Goal: Information Seeking & Learning: Check status

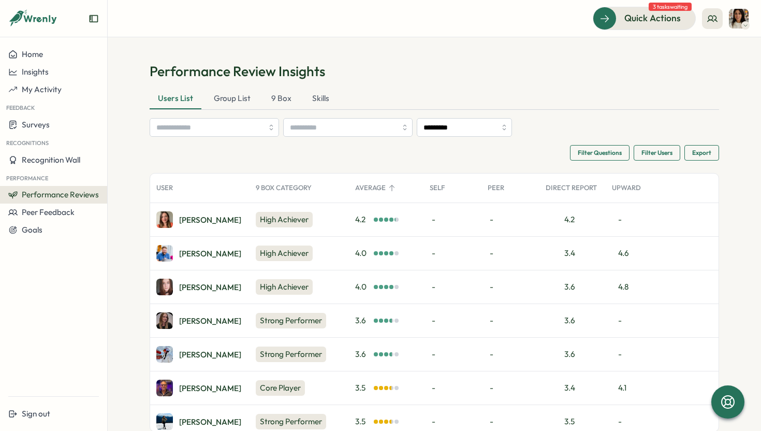
click at [555, 42] on section "Performance Review Insights Users List Group List 9 Box Skills ********* Filter…" at bounding box center [434, 233] width 653 height 393
click at [183, 255] on div "Paul H." at bounding box center [210, 253] width 62 height 8
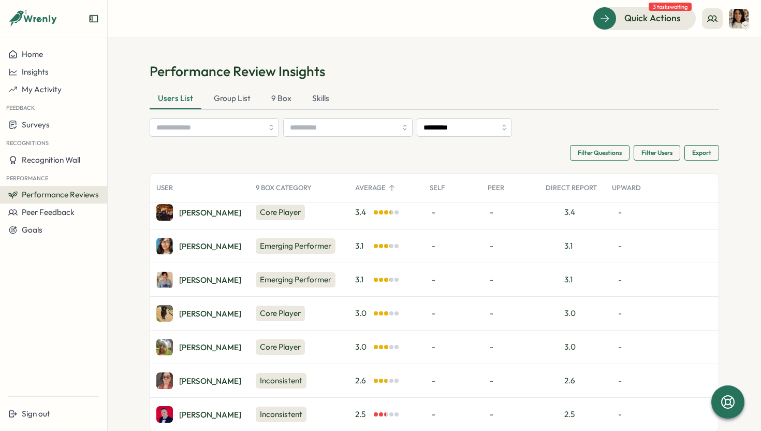
scroll to position [275, 0]
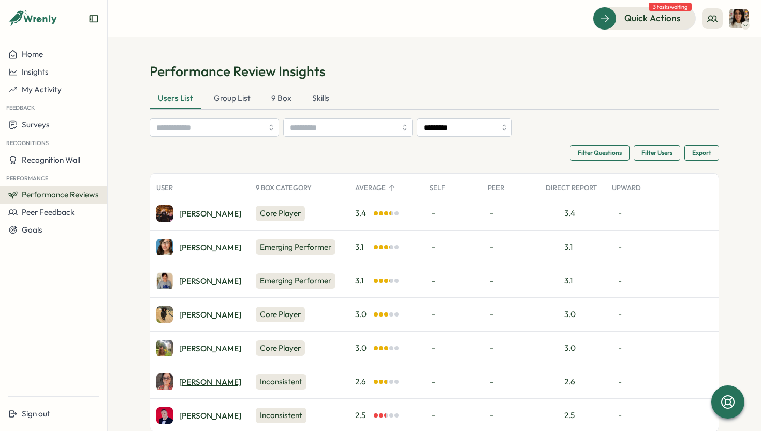
click at [190, 381] on div "Kate B." at bounding box center [210, 382] width 62 height 8
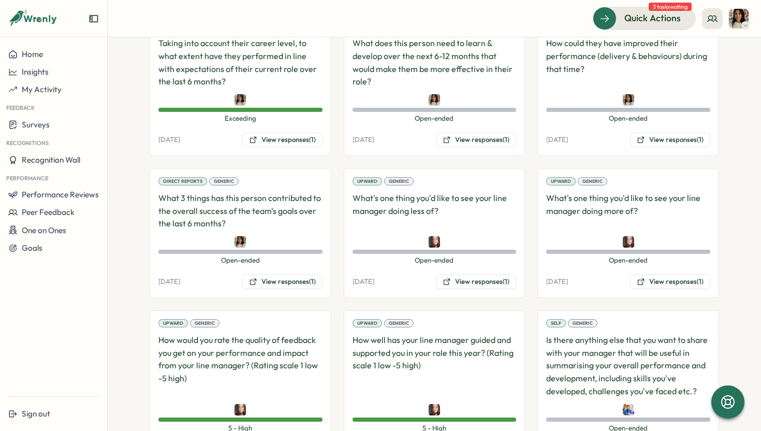
scroll to position [1133, 0]
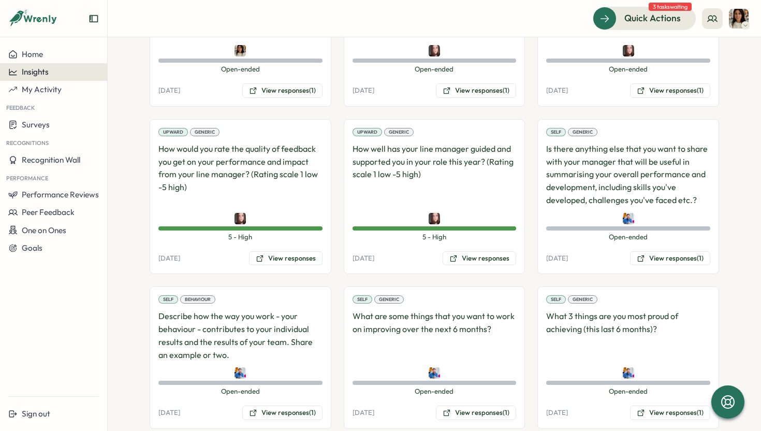
click at [54, 76] on div "Insights" at bounding box center [53, 71] width 91 height 9
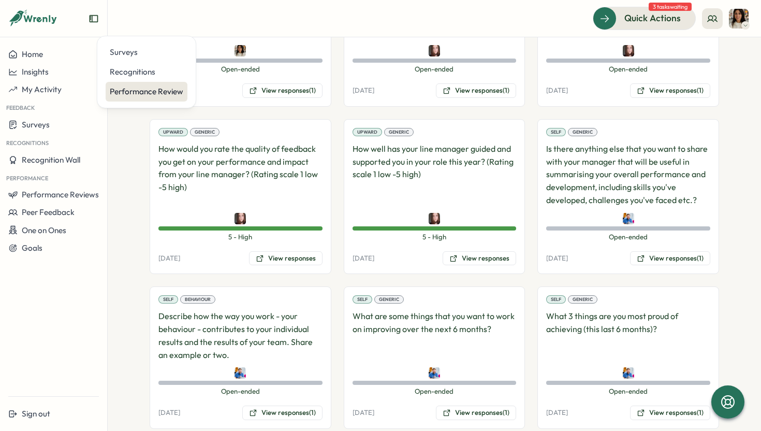
click at [134, 90] on div "Performance Review" at bounding box center [146, 91] width 73 height 11
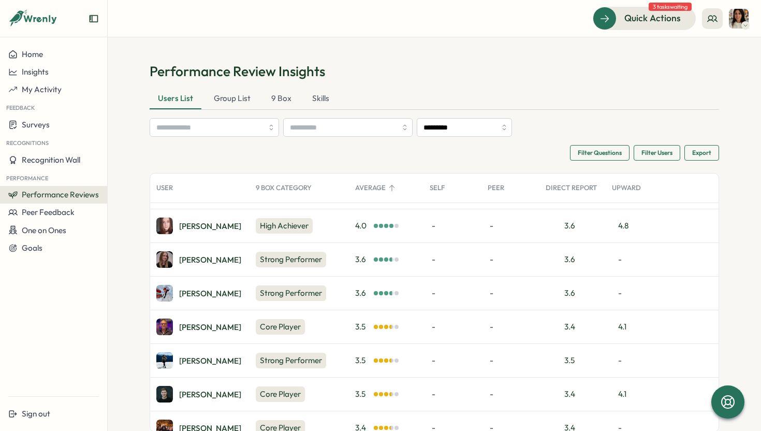
scroll to position [62, 0]
click at [197, 227] on div "Allyn N." at bounding box center [210, 225] width 62 height 8
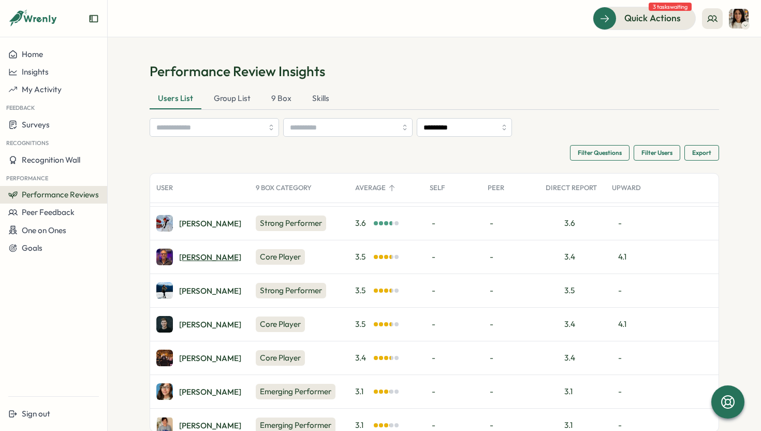
scroll to position [133, 0]
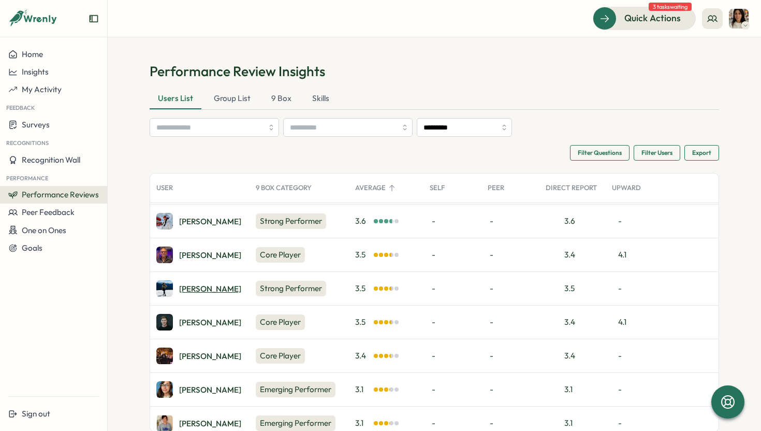
click at [186, 292] on div "Kori K." at bounding box center [210, 289] width 62 height 8
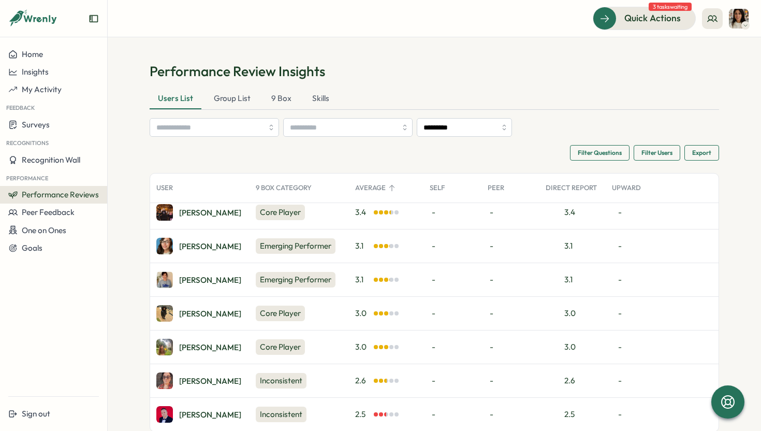
scroll to position [26, 0]
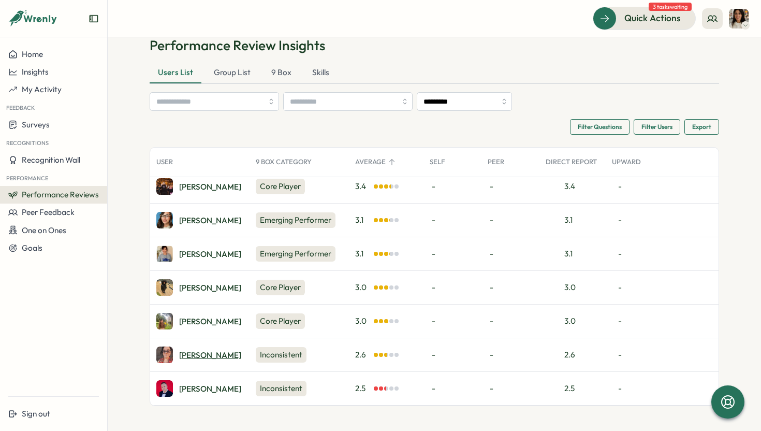
click at [188, 356] on div "Kate B." at bounding box center [210, 355] width 62 height 8
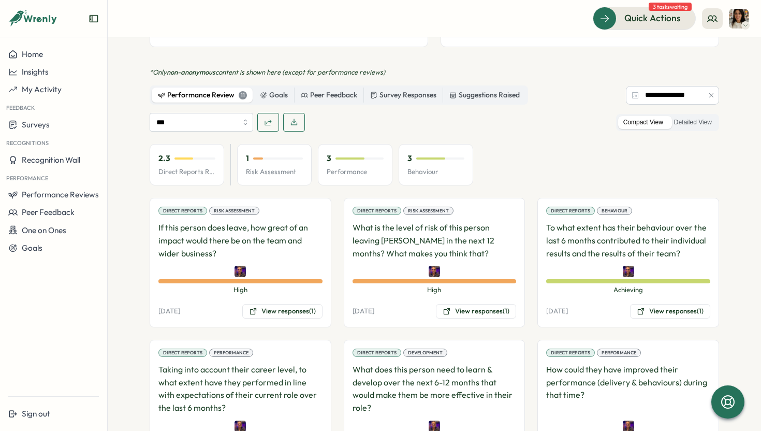
scroll to position [690, 0]
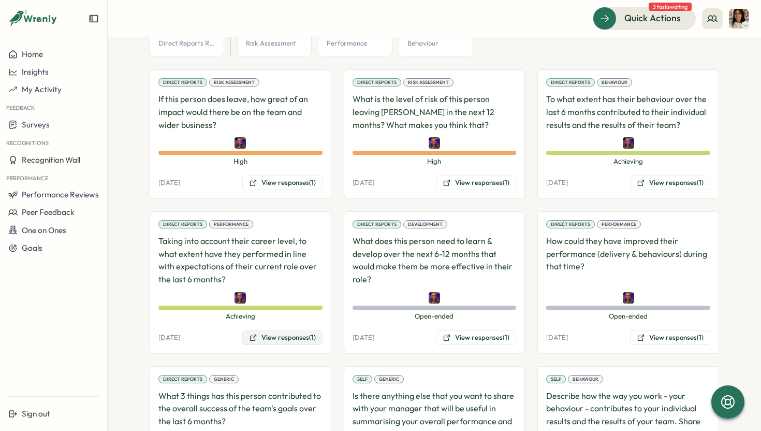
click at [287, 330] on button "View responses (1)" at bounding box center [282, 337] width 80 height 14
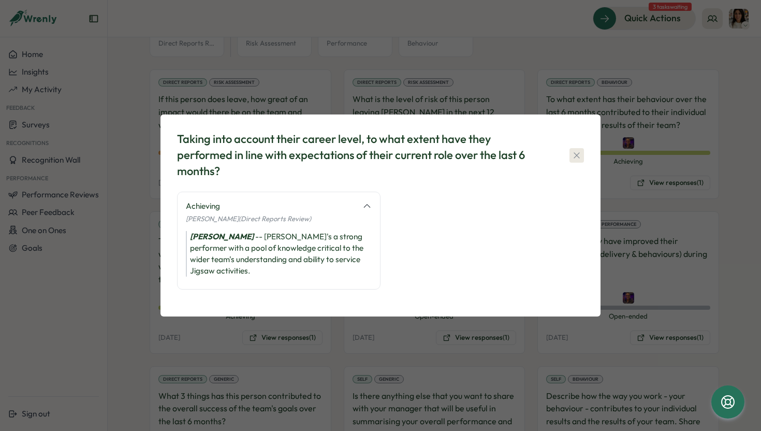
click at [574, 153] on icon "button" at bounding box center [576, 155] width 10 height 10
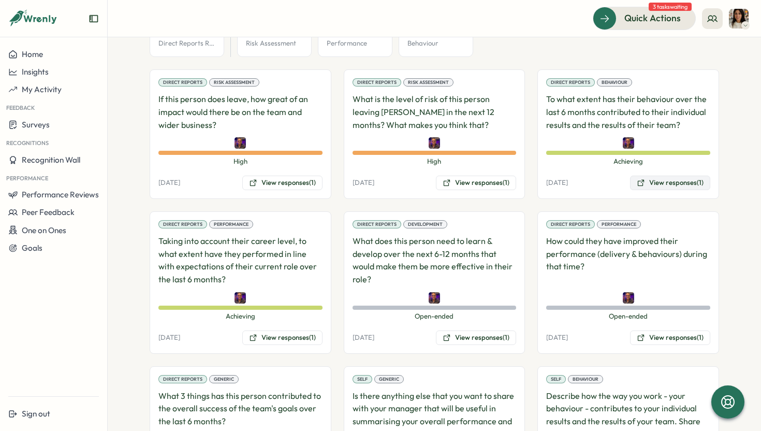
click at [659, 175] on button "View responses (1)" at bounding box center [670, 182] width 80 height 14
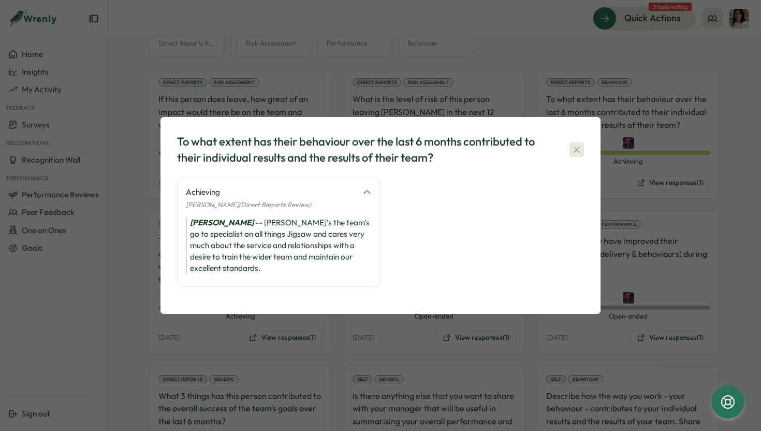
click at [576, 153] on icon "button" at bounding box center [576, 149] width 10 height 10
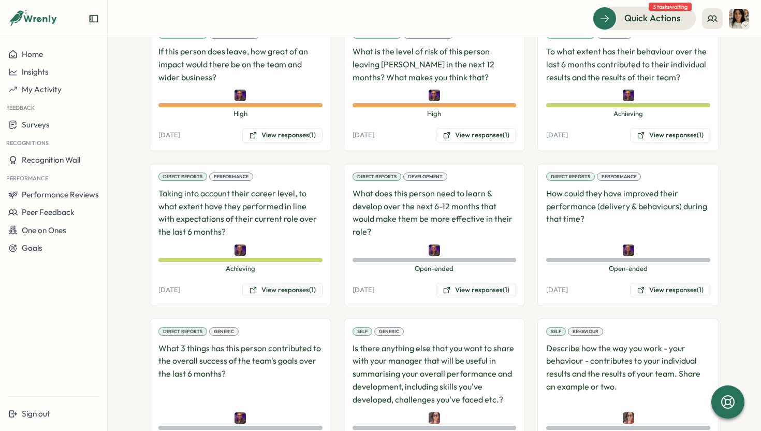
scroll to position [742, 0]
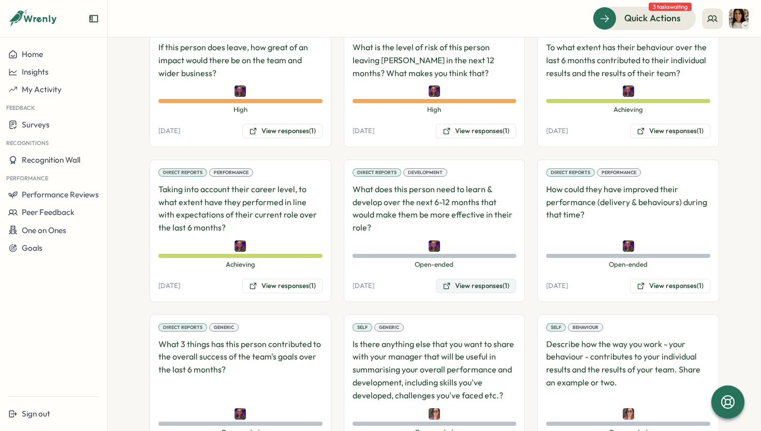
click at [462, 278] on button "View responses (1)" at bounding box center [476, 285] width 80 height 14
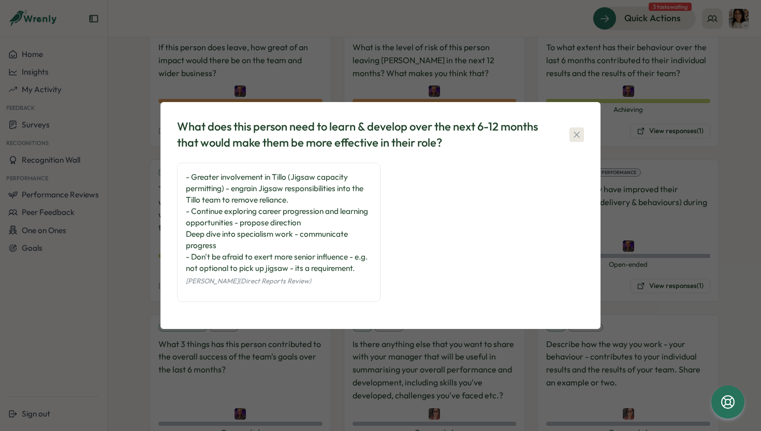
click at [578, 138] on icon "button" at bounding box center [576, 134] width 10 height 10
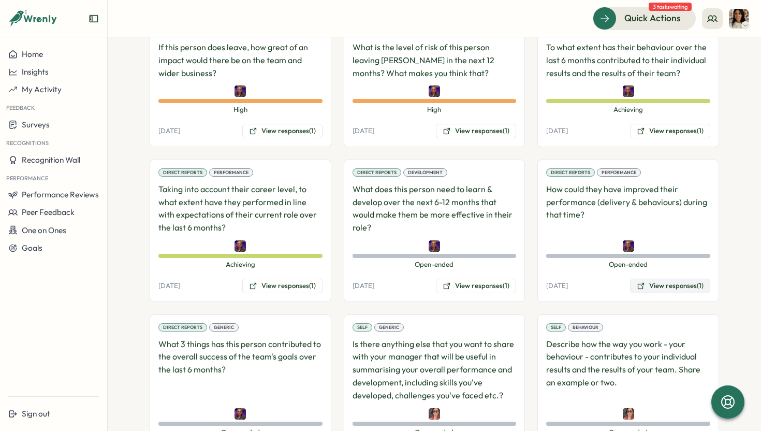
click at [666, 278] on button "View responses (1)" at bounding box center [670, 285] width 80 height 14
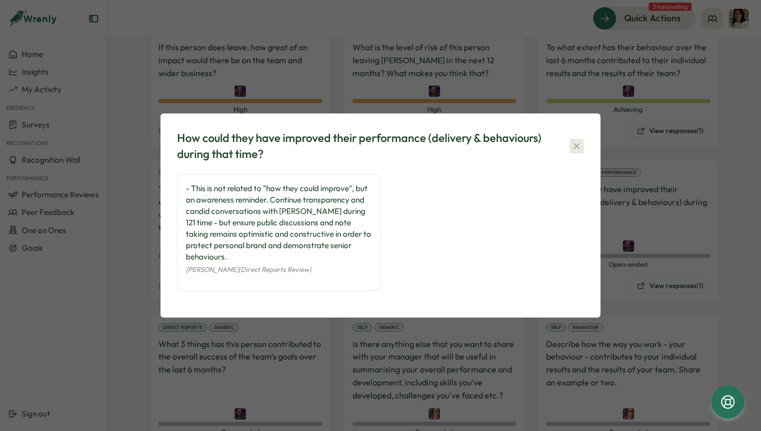
click at [577, 141] on icon "button" at bounding box center [576, 146] width 10 height 10
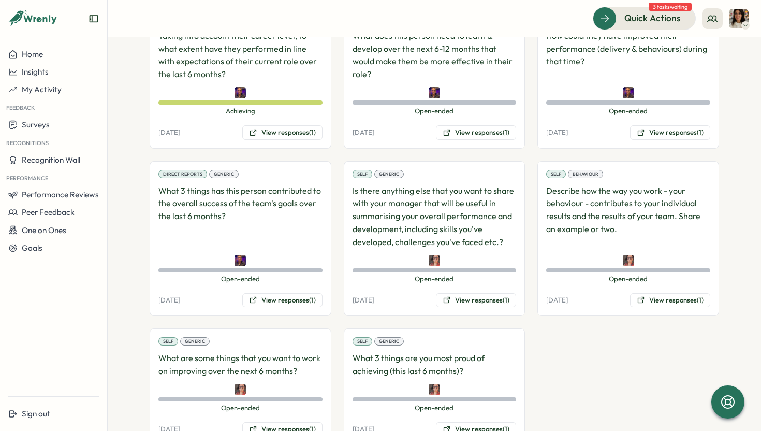
scroll to position [911, 0]
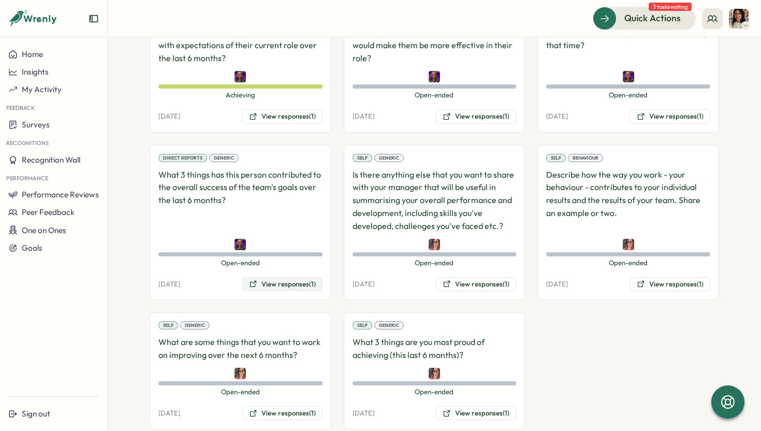
click at [270, 277] on button "View responses (1)" at bounding box center [282, 284] width 80 height 14
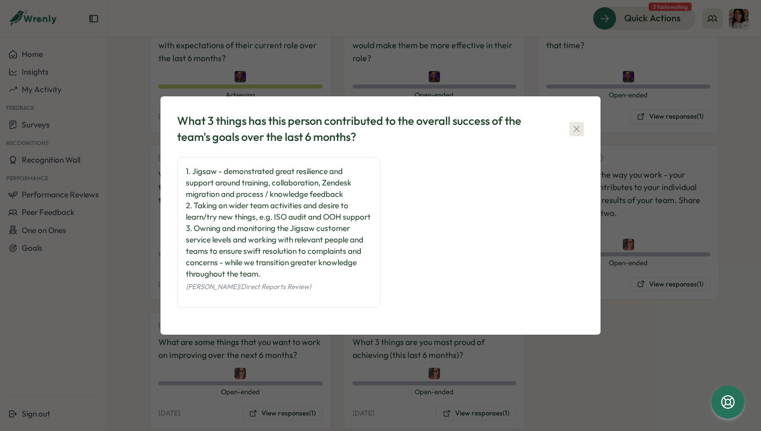
click at [580, 124] on icon "button" at bounding box center [576, 129] width 10 height 10
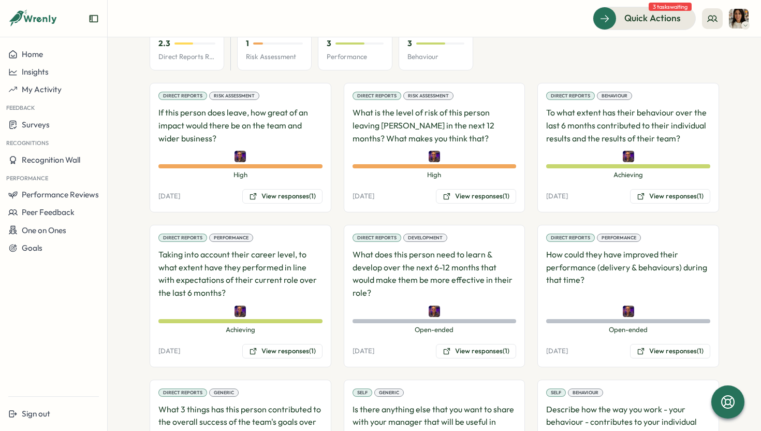
scroll to position [677, 0]
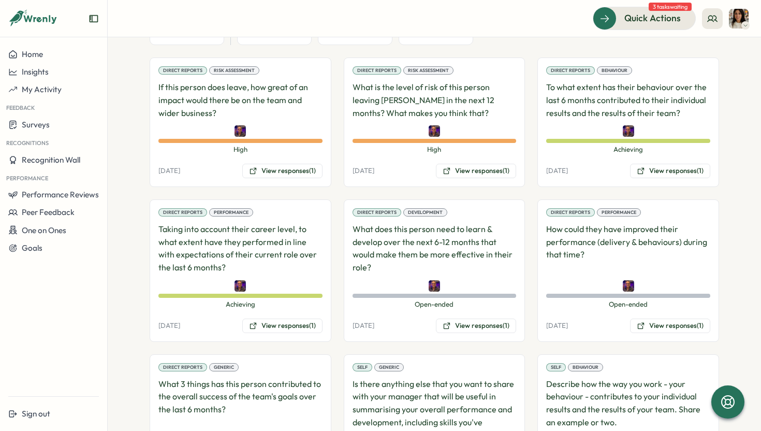
scroll to position [701, 0]
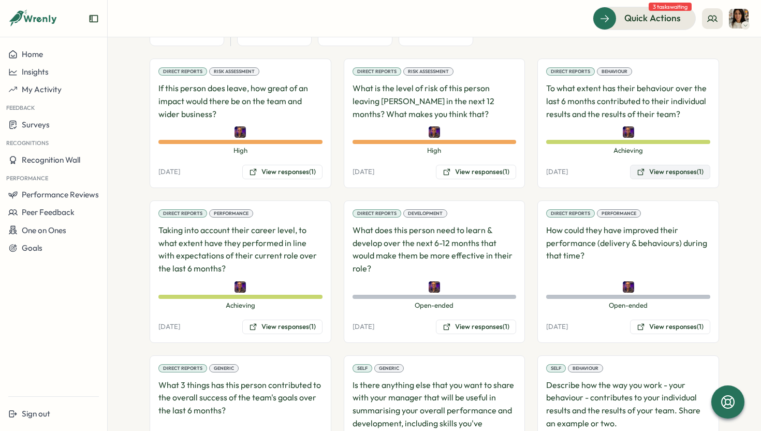
click at [680, 165] on button "View responses (1)" at bounding box center [670, 172] width 80 height 14
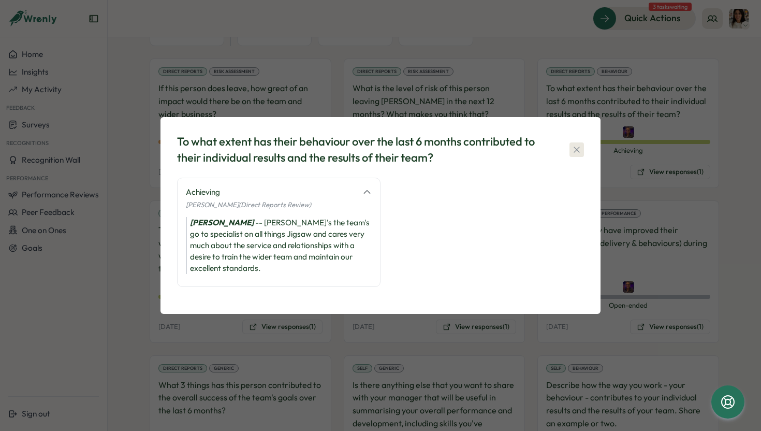
click at [572, 150] on icon "button" at bounding box center [576, 149] width 10 height 10
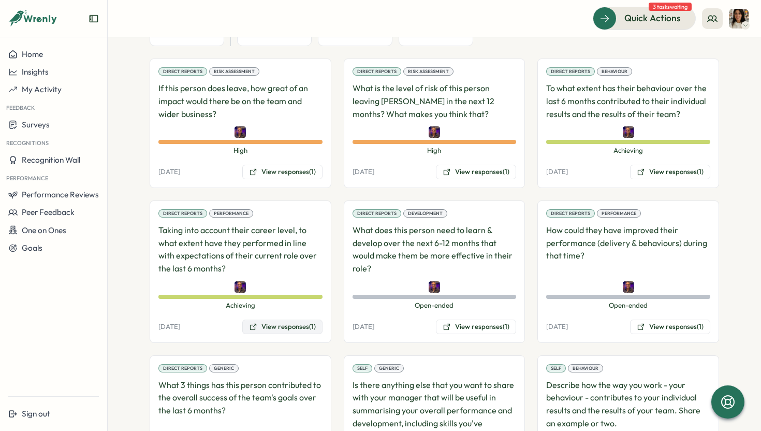
click at [282, 319] on button "View responses (1)" at bounding box center [282, 326] width 80 height 14
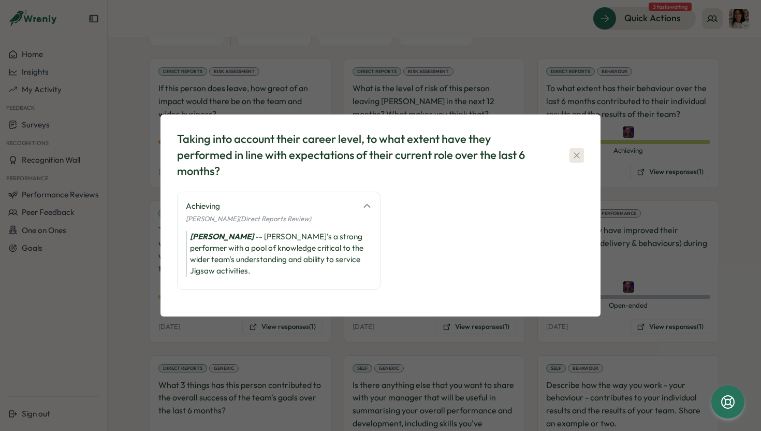
click at [575, 152] on icon "button" at bounding box center [576, 155] width 10 height 10
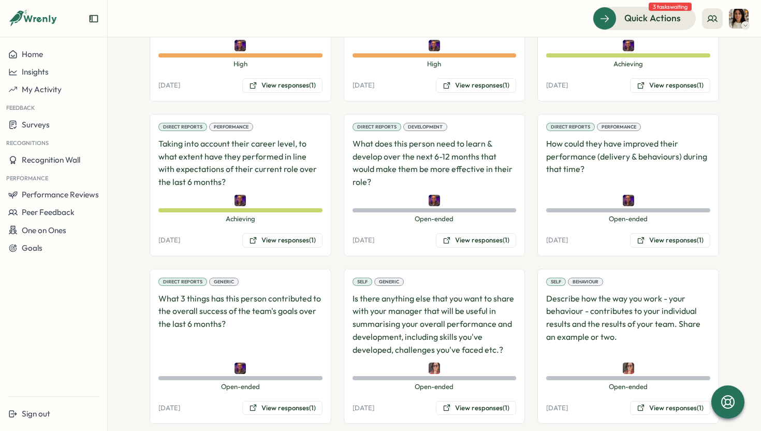
scroll to position [788, 0]
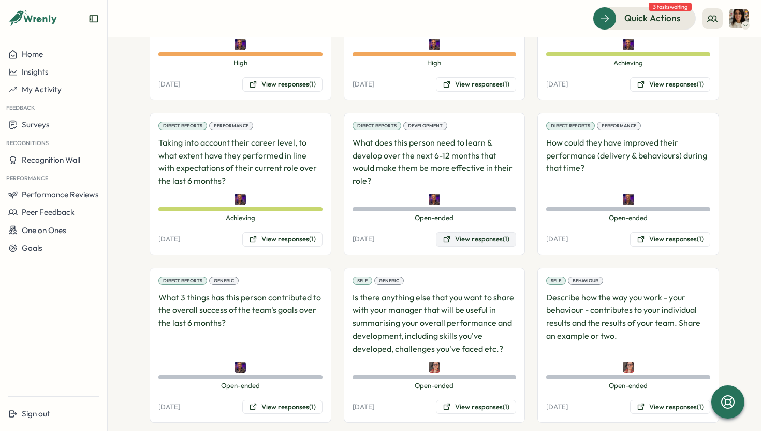
click at [482, 232] on button "View responses (1)" at bounding box center [476, 239] width 80 height 14
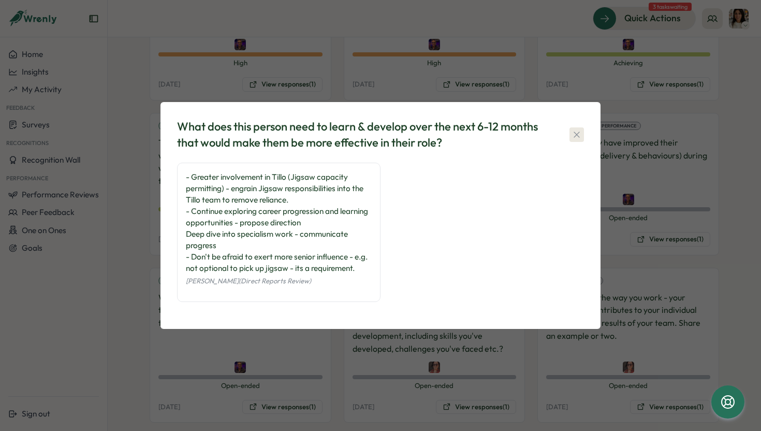
click at [575, 130] on icon "button" at bounding box center [576, 134] width 10 height 10
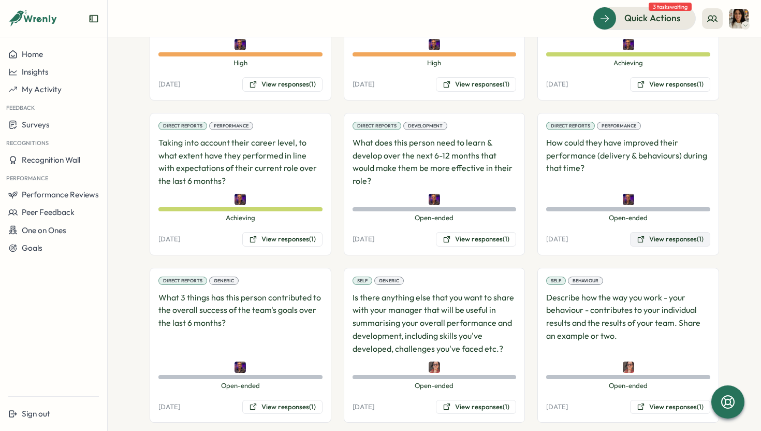
click at [668, 232] on button "View responses (1)" at bounding box center [670, 239] width 80 height 14
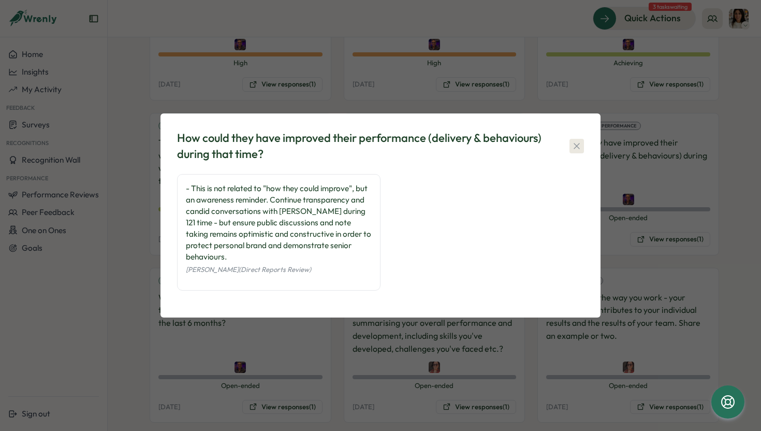
click at [571, 142] on icon "button" at bounding box center [576, 146] width 10 height 10
